Goal: Task Accomplishment & Management: Manage account settings

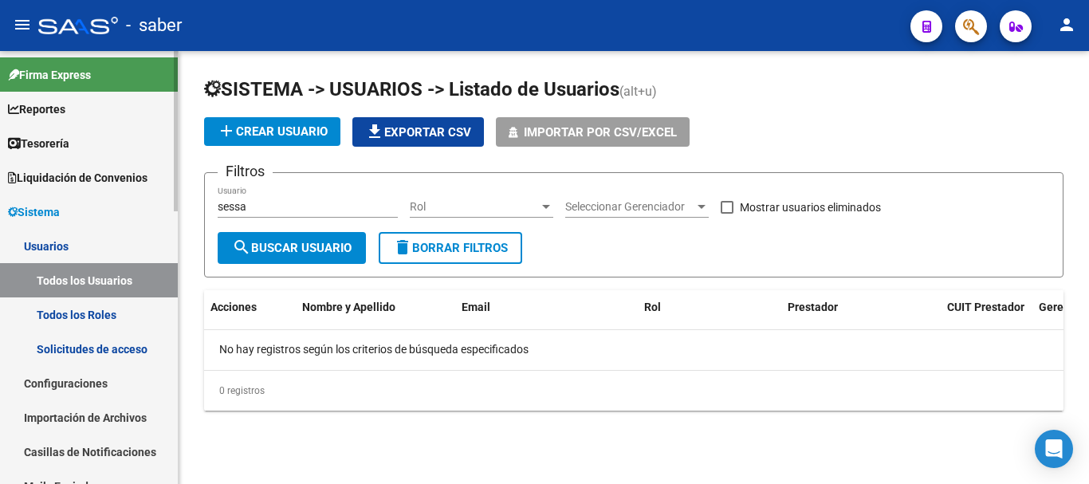
click at [96, 284] on link "Todos los Usuarios" at bounding box center [89, 280] width 178 height 34
click at [152, 208] on mat-sidenav-container "Firma Express Reportes Tablero de Control Ingresos Percibidos Análisis de todos…" at bounding box center [544, 267] width 1089 height 433
type input "iriarte"
click at [297, 260] on button "search Buscar Usuario" at bounding box center [292, 248] width 148 height 32
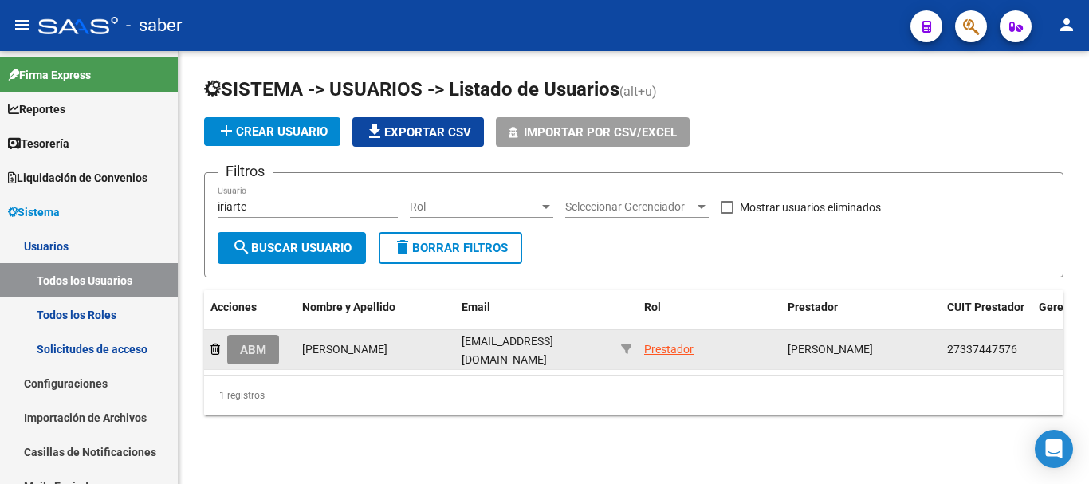
click at [249, 353] on span "ABM" at bounding box center [253, 350] width 26 height 14
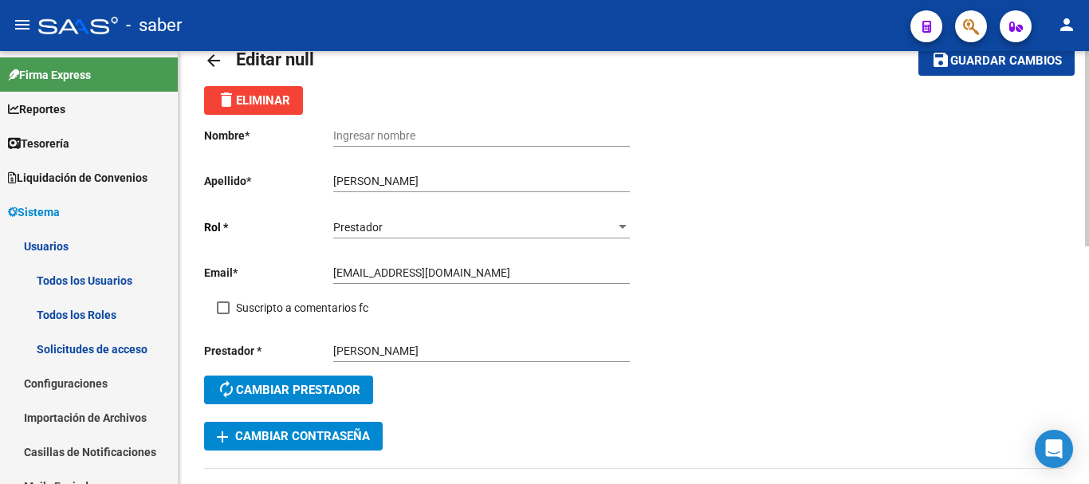
scroll to position [80, 0]
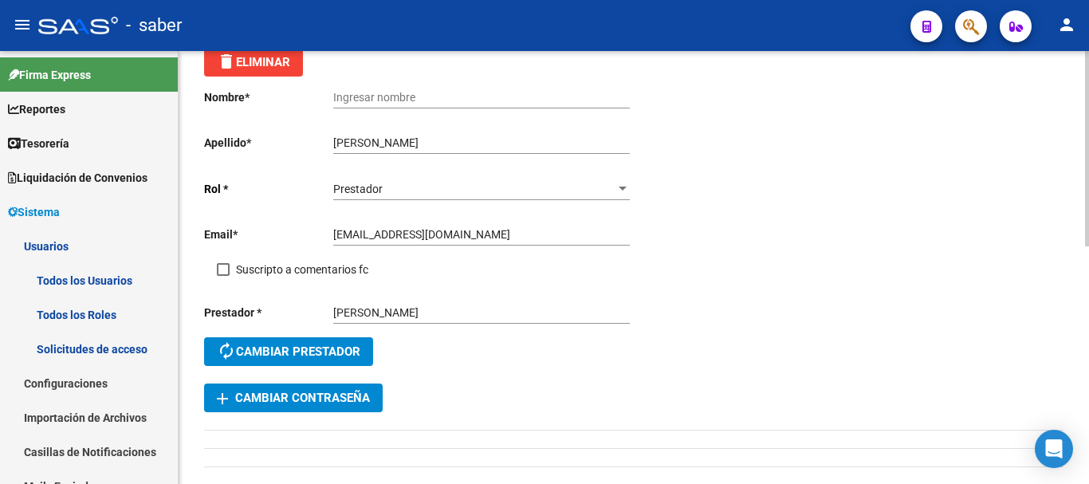
click at [352, 395] on span "add Cambiar Contraseña" at bounding box center [293, 398] width 153 height 14
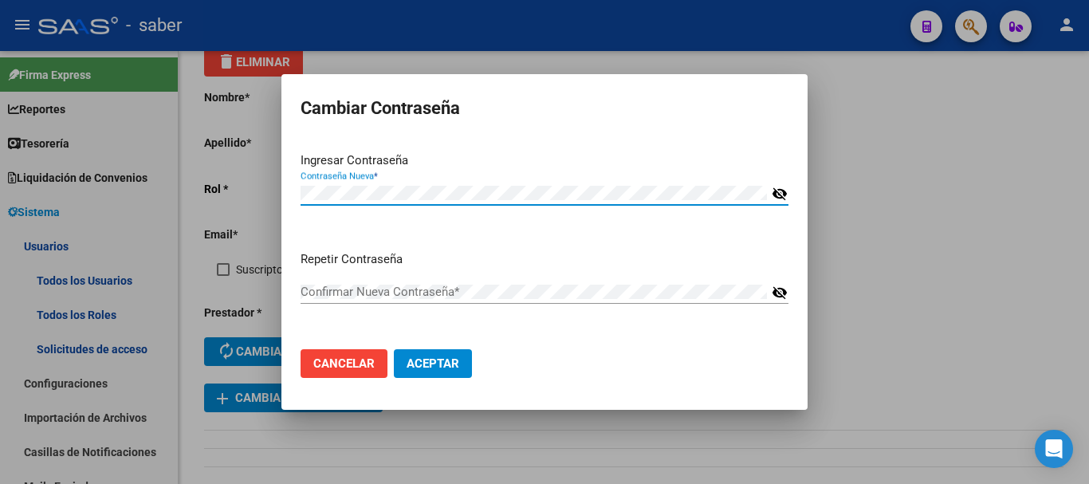
click at [354, 367] on span "Cancelar" at bounding box center [343, 363] width 61 height 14
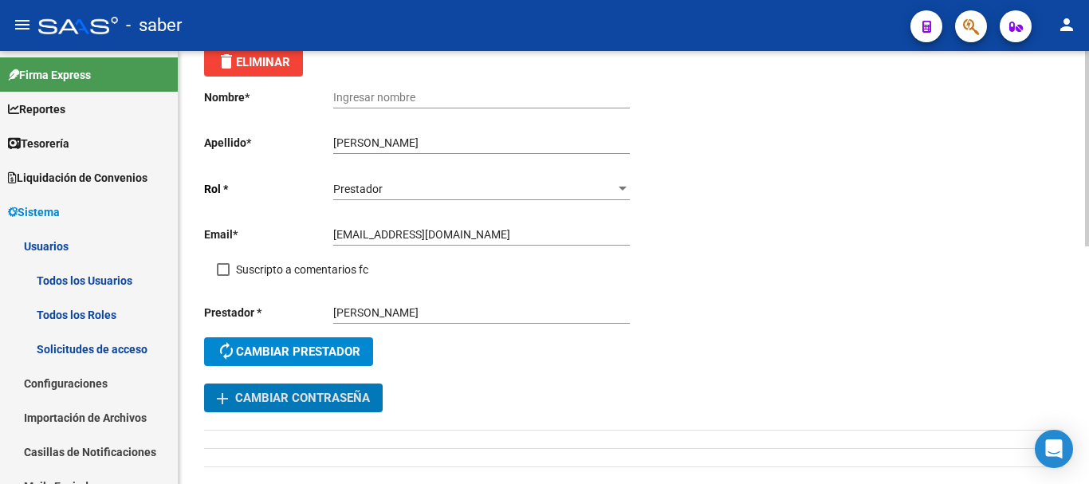
click at [328, 394] on span "add Cambiar Contraseña" at bounding box center [293, 398] width 153 height 14
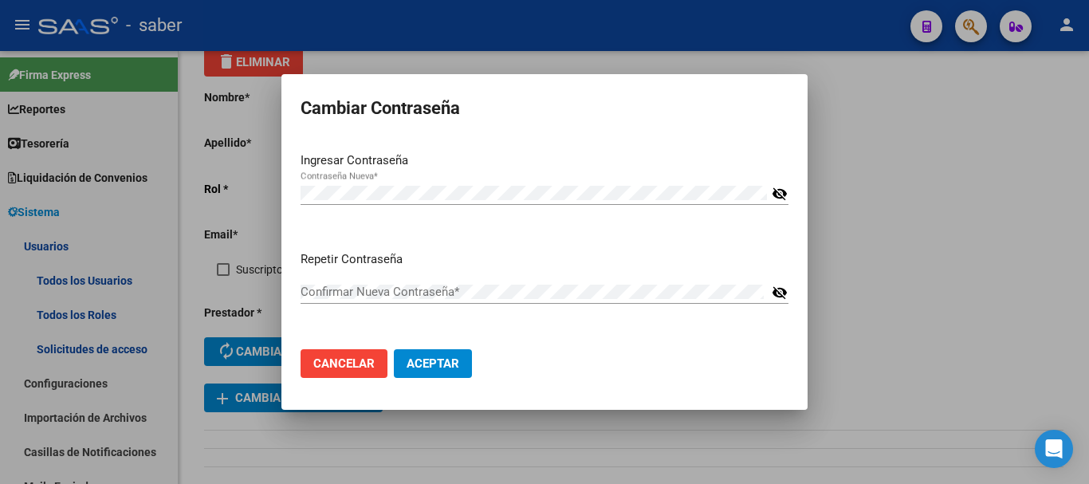
click at [774, 194] on mat-icon "visibility_off" at bounding box center [780, 193] width 16 height 19
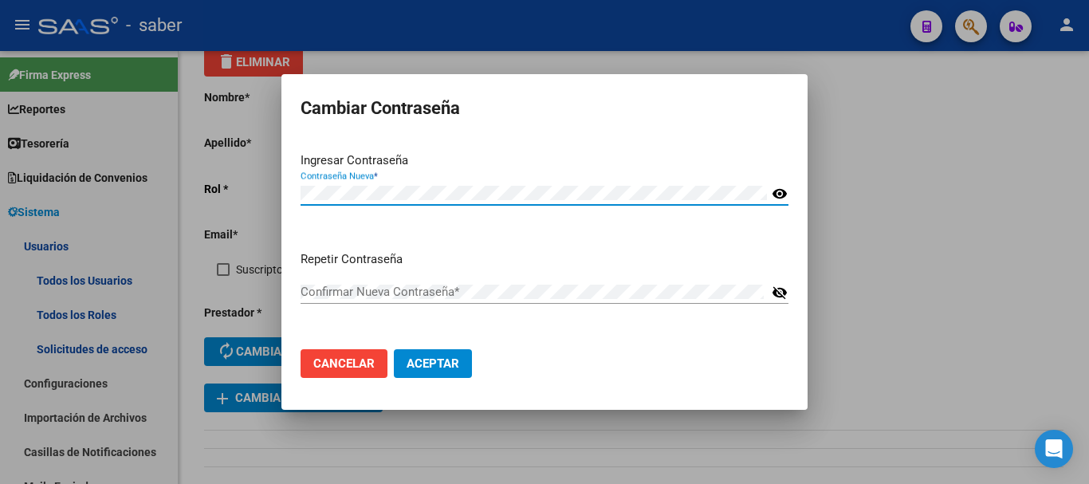
click at [382, 280] on div "Confirmar Nueva Contraseña *" at bounding box center [534, 292] width 466 height 24
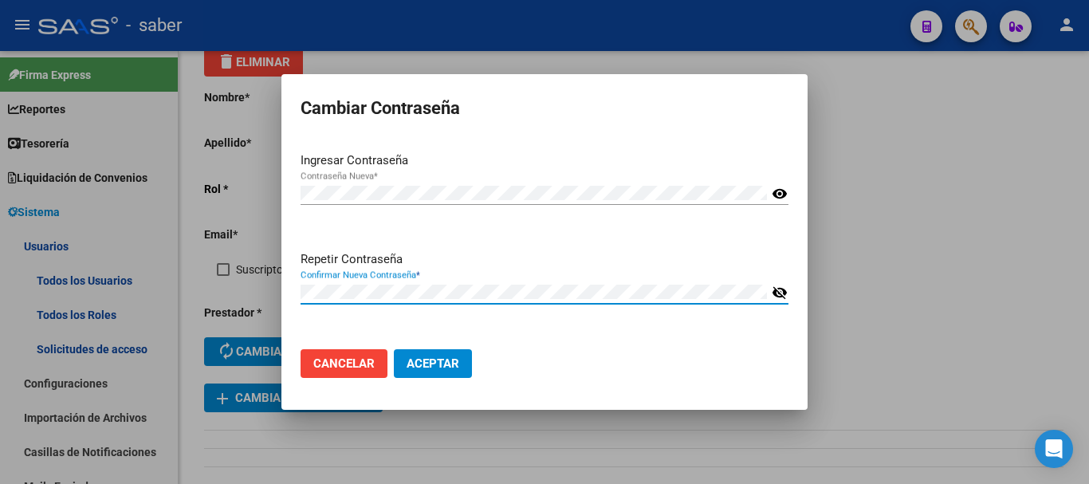
click at [771, 296] on button "visibility_off" at bounding box center [778, 296] width 22 height 2
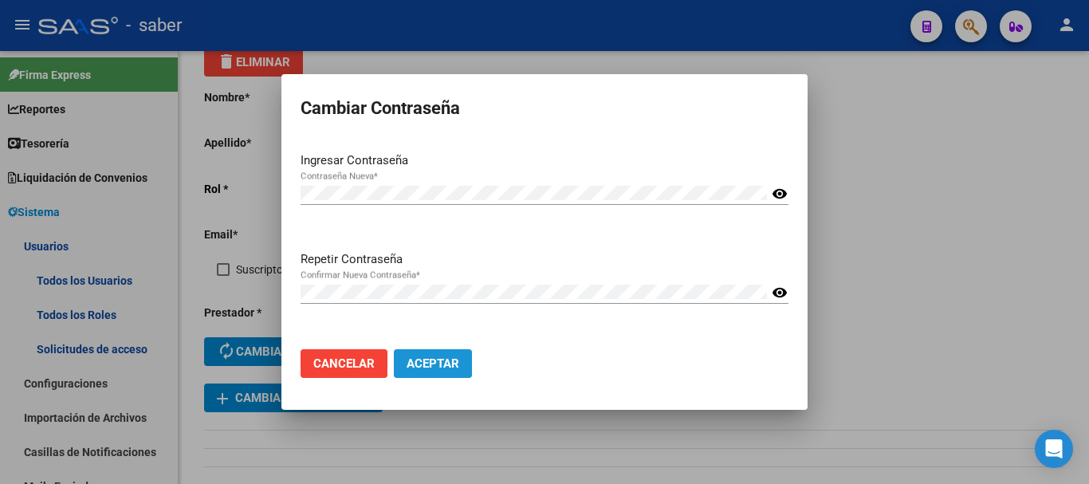
click at [414, 359] on span "Aceptar" at bounding box center [433, 363] width 53 height 14
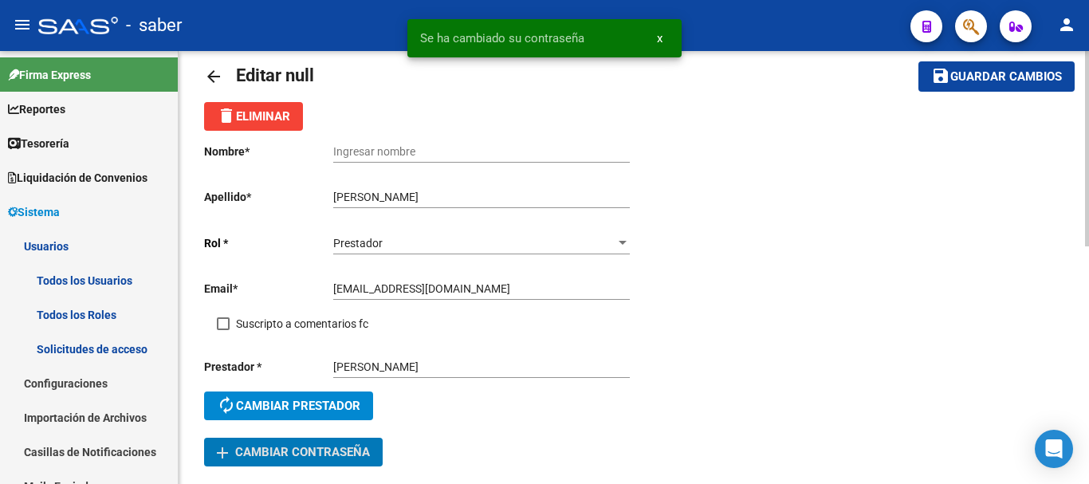
scroll to position [0, 0]
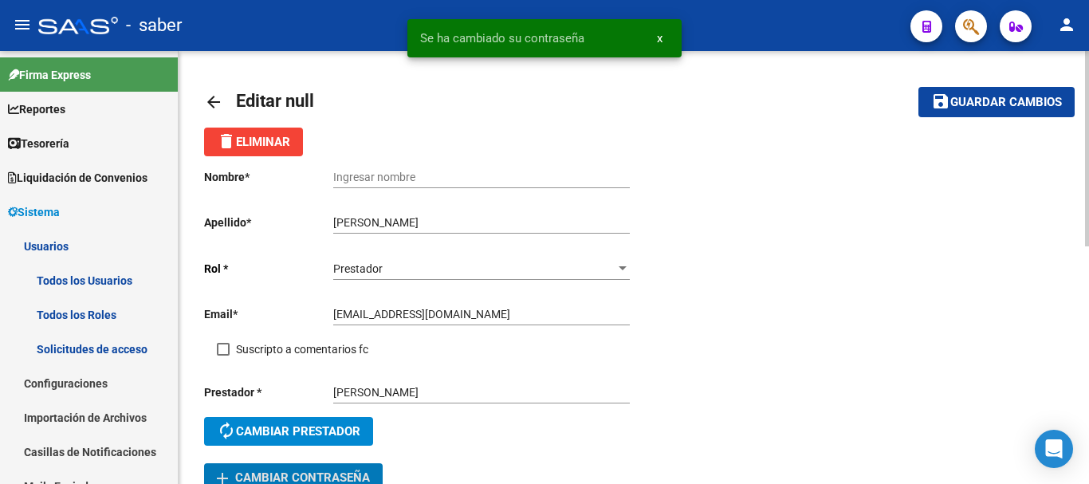
click at [977, 103] on span "Guardar cambios" at bounding box center [1006, 103] width 112 height 14
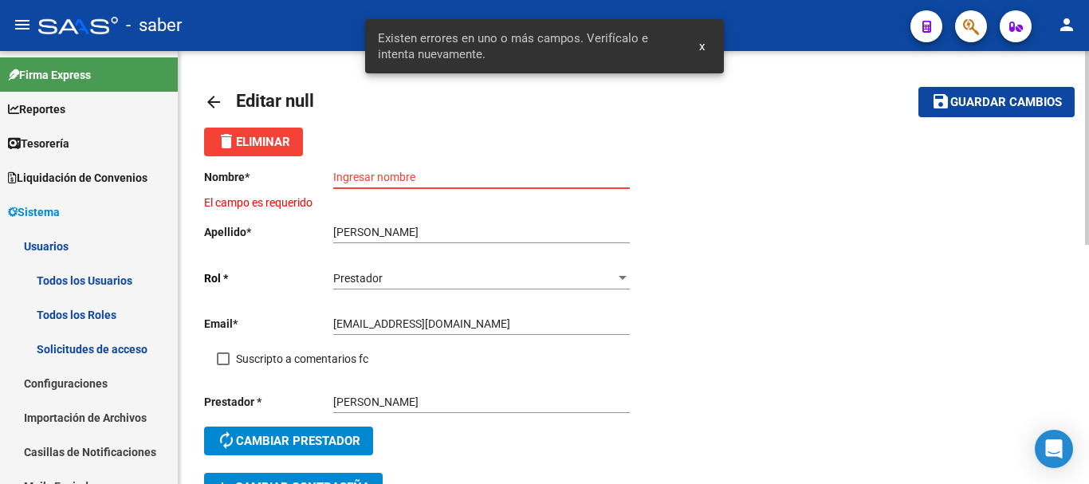
drag, startPoint x: 394, startPoint y: 180, endPoint x: 431, endPoint y: 224, distance: 57.7
click at [395, 182] on input "Ingresar nombre" at bounding box center [481, 178] width 297 height 14
drag, startPoint x: 403, startPoint y: 231, endPoint x: 334, endPoint y: 229, distance: 68.6
click at [334, 229] on input "[PERSON_NAME]" at bounding box center [481, 233] width 297 height 14
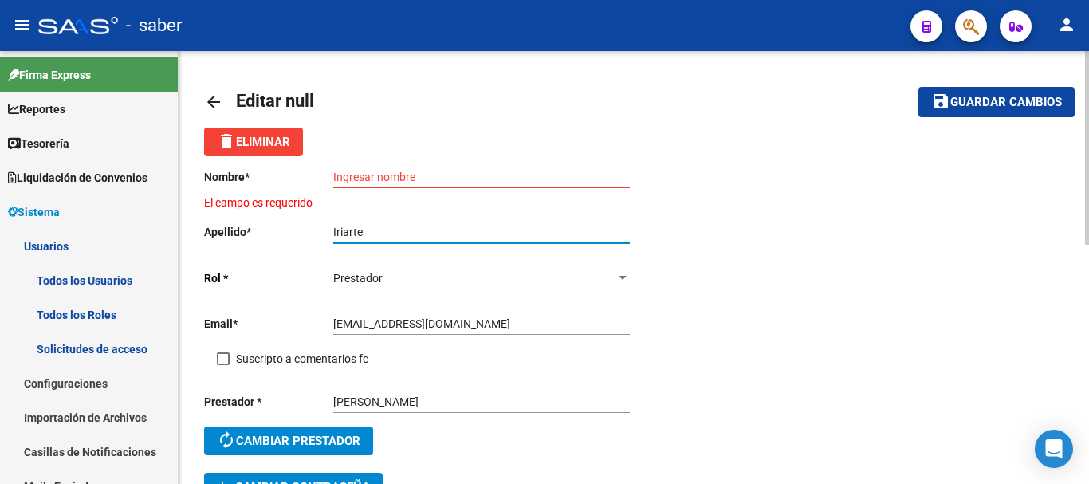
type input "Iriarte"
click at [371, 171] on input "Ingresar nombre" at bounding box center [481, 178] width 297 height 14
paste input "[PERSON_NAME]"
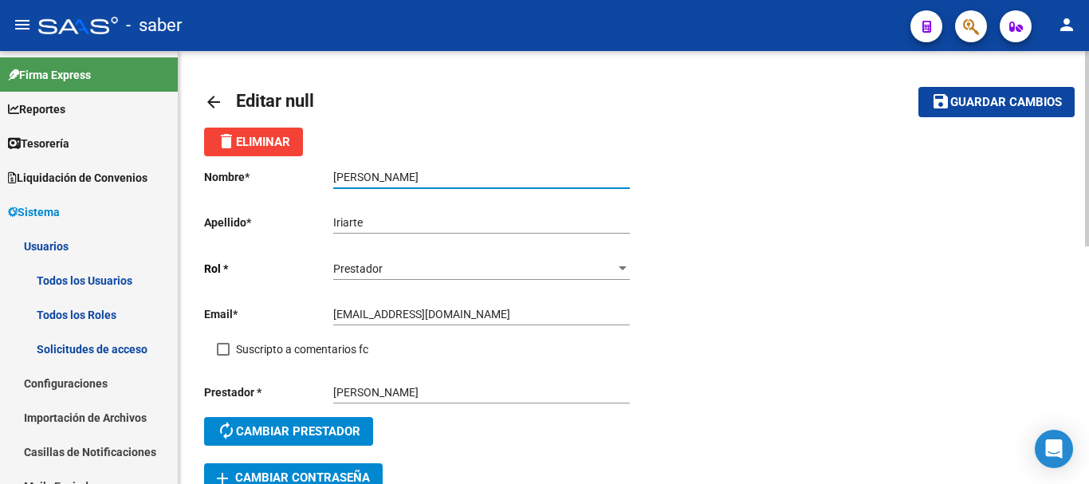
type input "[PERSON_NAME]"
drag, startPoint x: 336, startPoint y: 217, endPoint x: 336, endPoint y: 251, distance: 34.3
click at [336, 218] on input "Iriarte" at bounding box center [481, 223] width 297 height 14
type input "Iriarte"
click at [988, 115] on button "save Guardar cambios" at bounding box center [996, 101] width 156 height 29
